Goal: Task Accomplishment & Management: Manage account settings

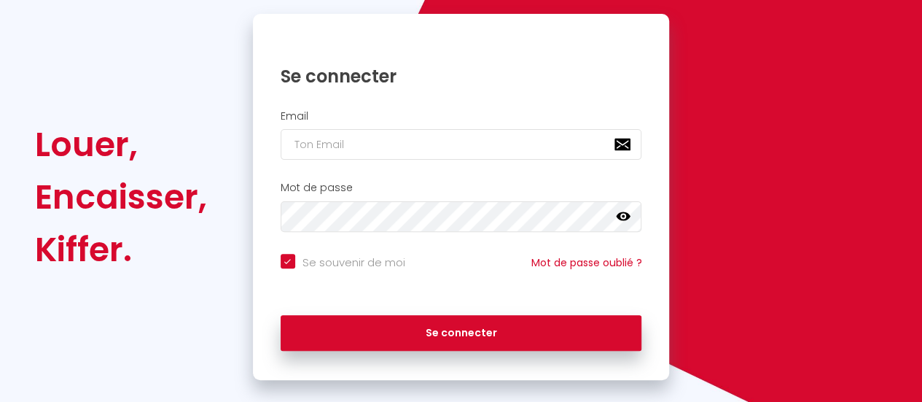
scroll to position [146, 0]
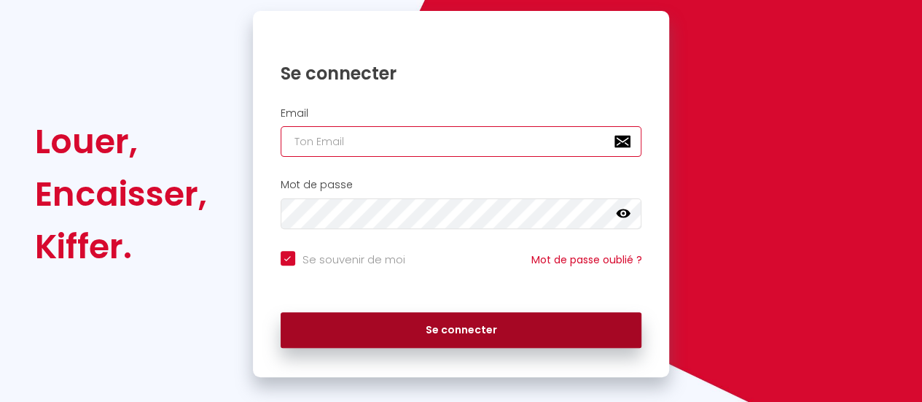
type input "[DOMAIN_NAME][EMAIL_ADDRESS][DOMAIN_NAME]"
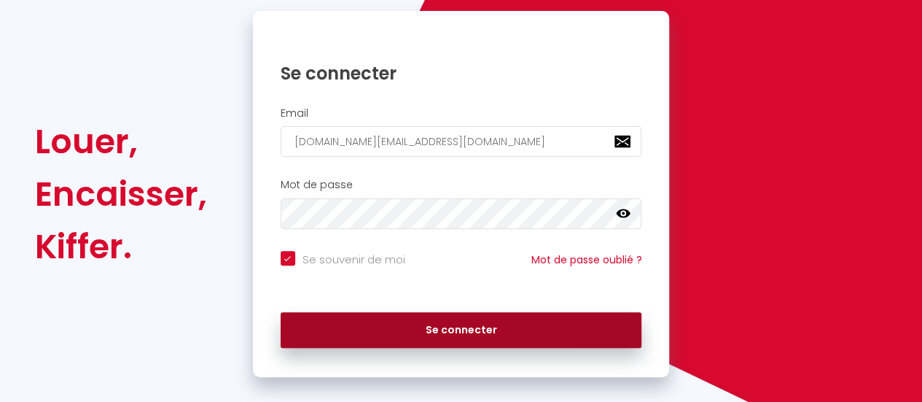
click at [455, 329] on button "Se connecter" at bounding box center [462, 330] width 362 height 36
checkbox input "true"
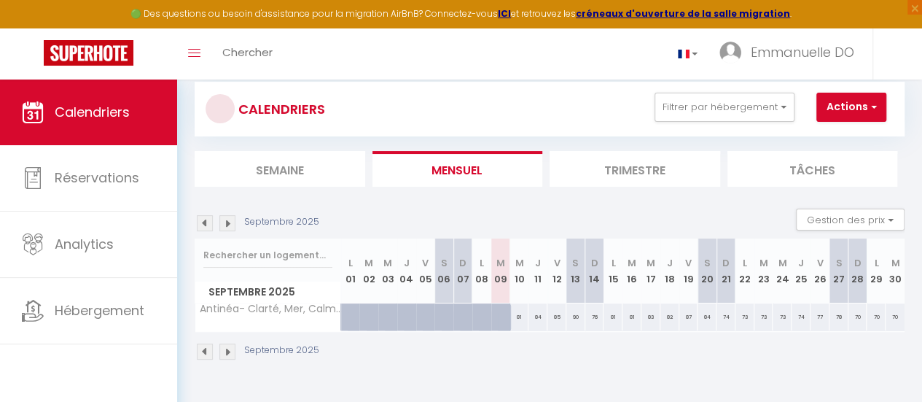
scroll to position [7, 0]
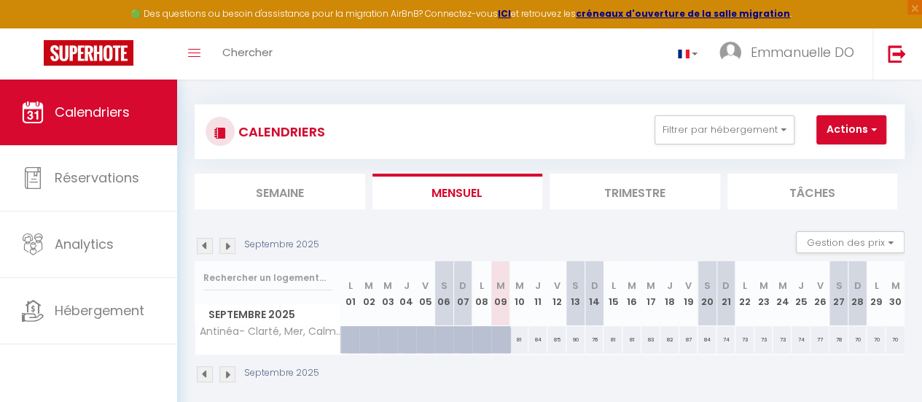
click at [227, 244] on img at bounding box center [227, 246] width 16 height 16
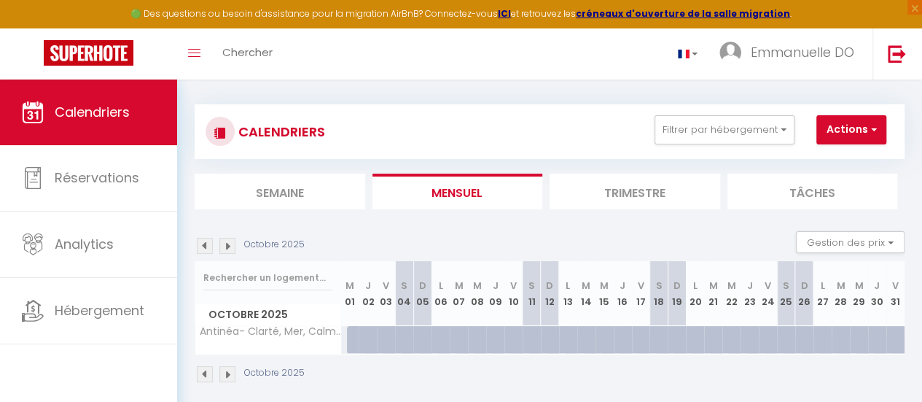
click at [226, 241] on img at bounding box center [227, 246] width 16 height 16
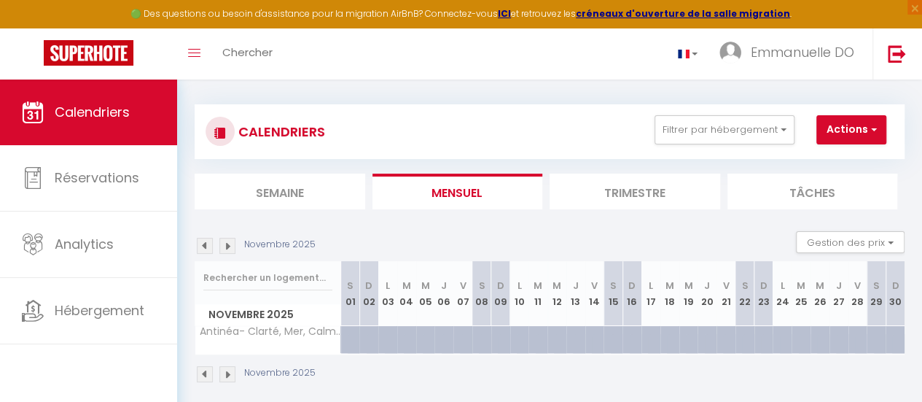
click at [204, 243] on img at bounding box center [205, 246] width 16 height 16
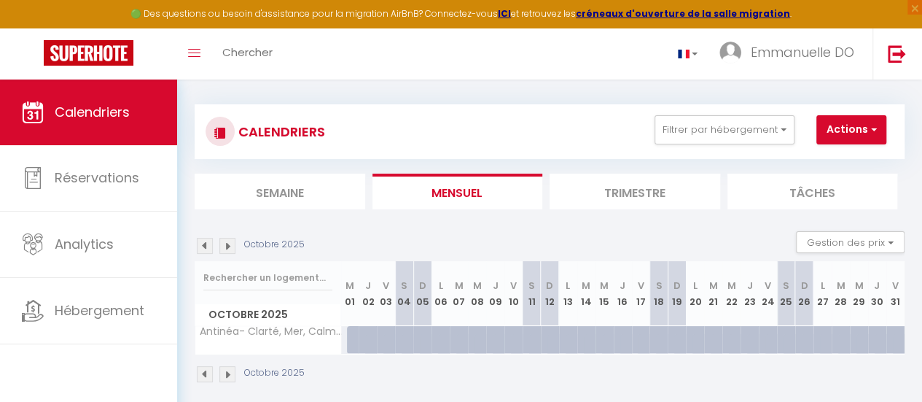
click at [204, 243] on img at bounding box center [205, 246] width 16 height 16
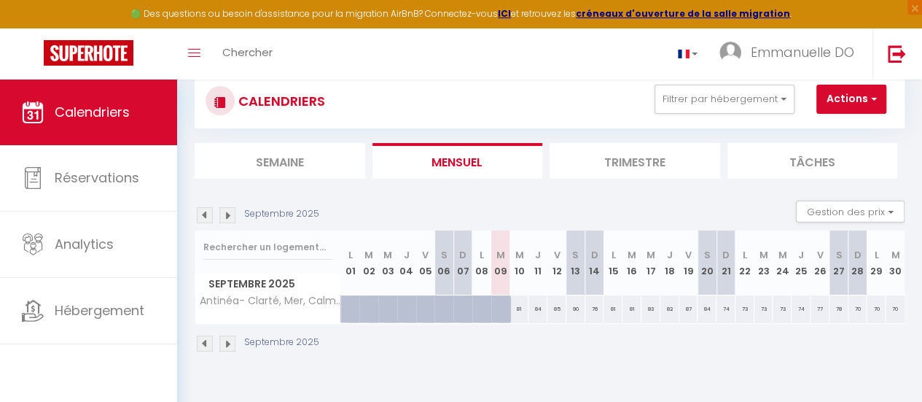
scroll to position [79, 0]
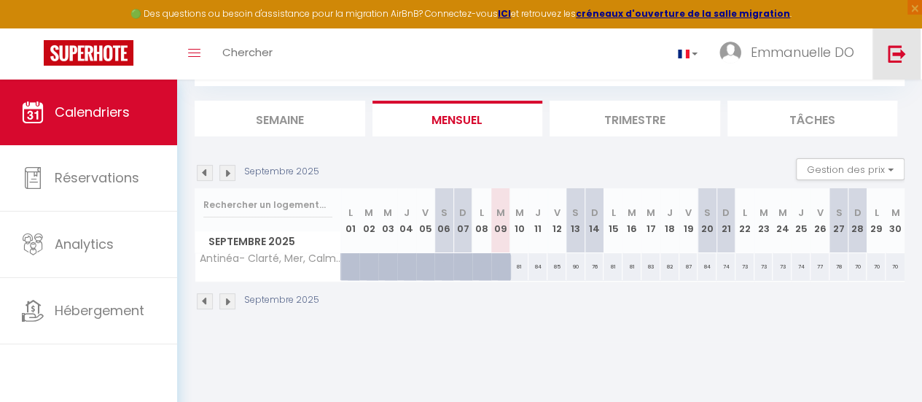
click at [896, 53] on img at bounding box center [897, 53] width 18 height 18
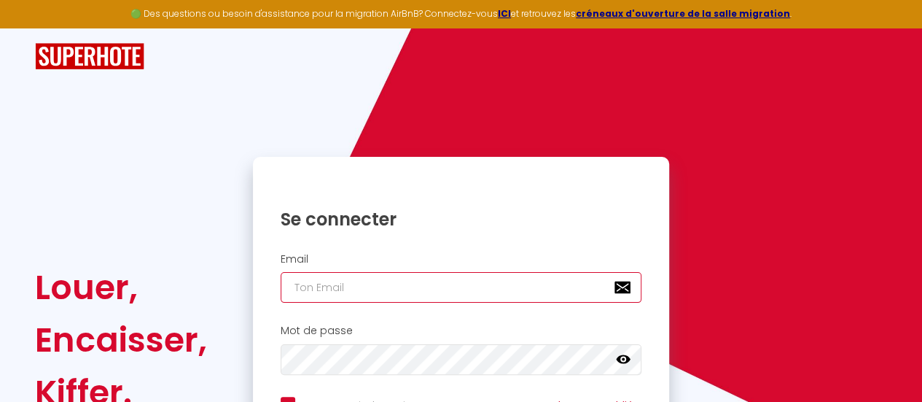
type input "[DOMAIN_NAME][EMAIL_ADDRESS][DOMAIN_NAME]"
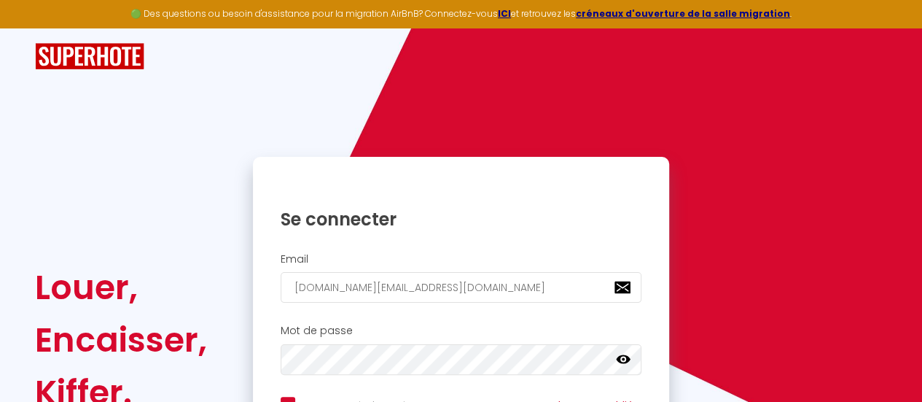
checkbox input "true"
